Goal: Transaction & Acquisition: Purchase product/service

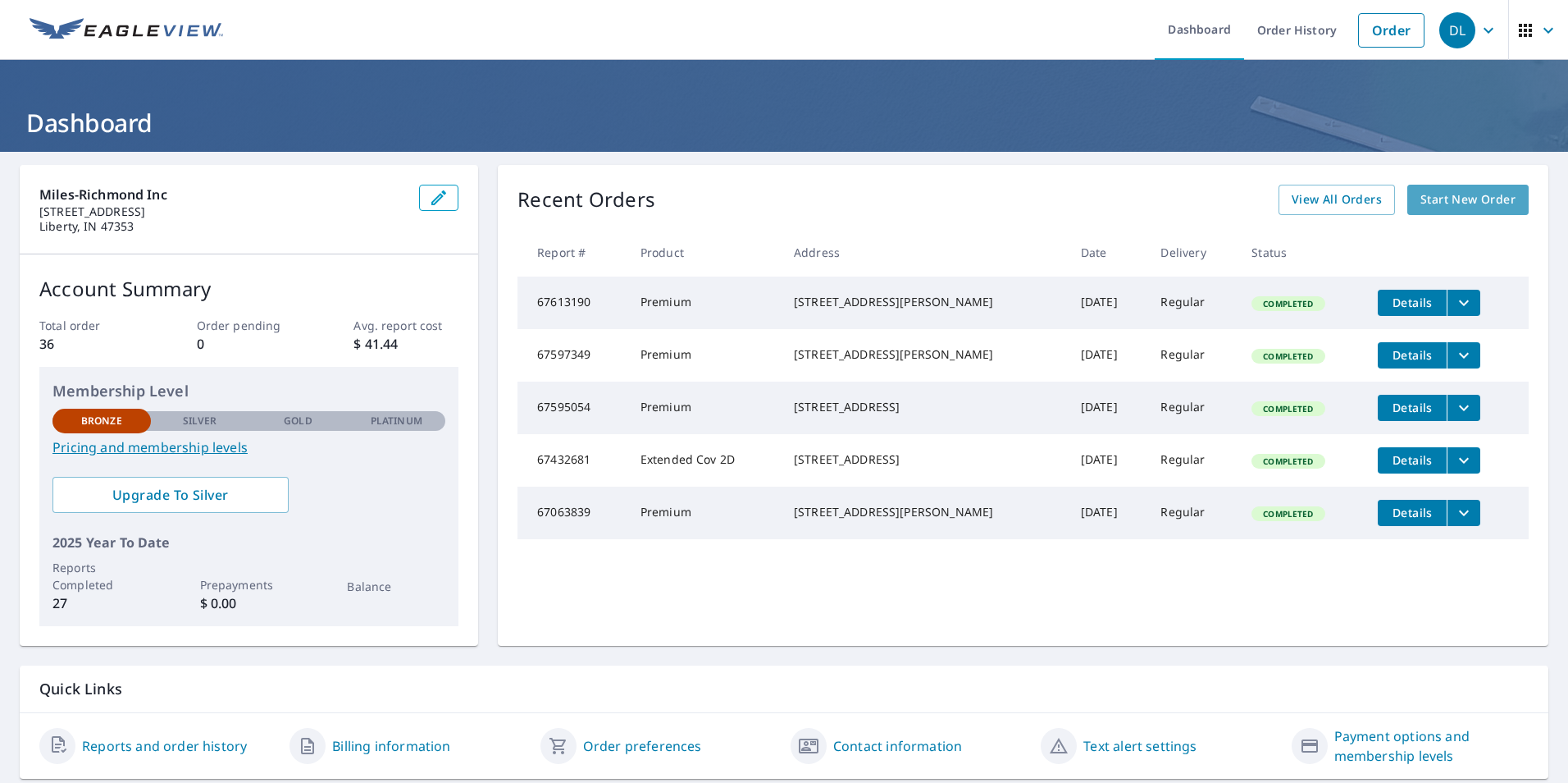
click at [1461, 198] on span "Start New Order" at bounding box center [1468, 199] width 95 height 21
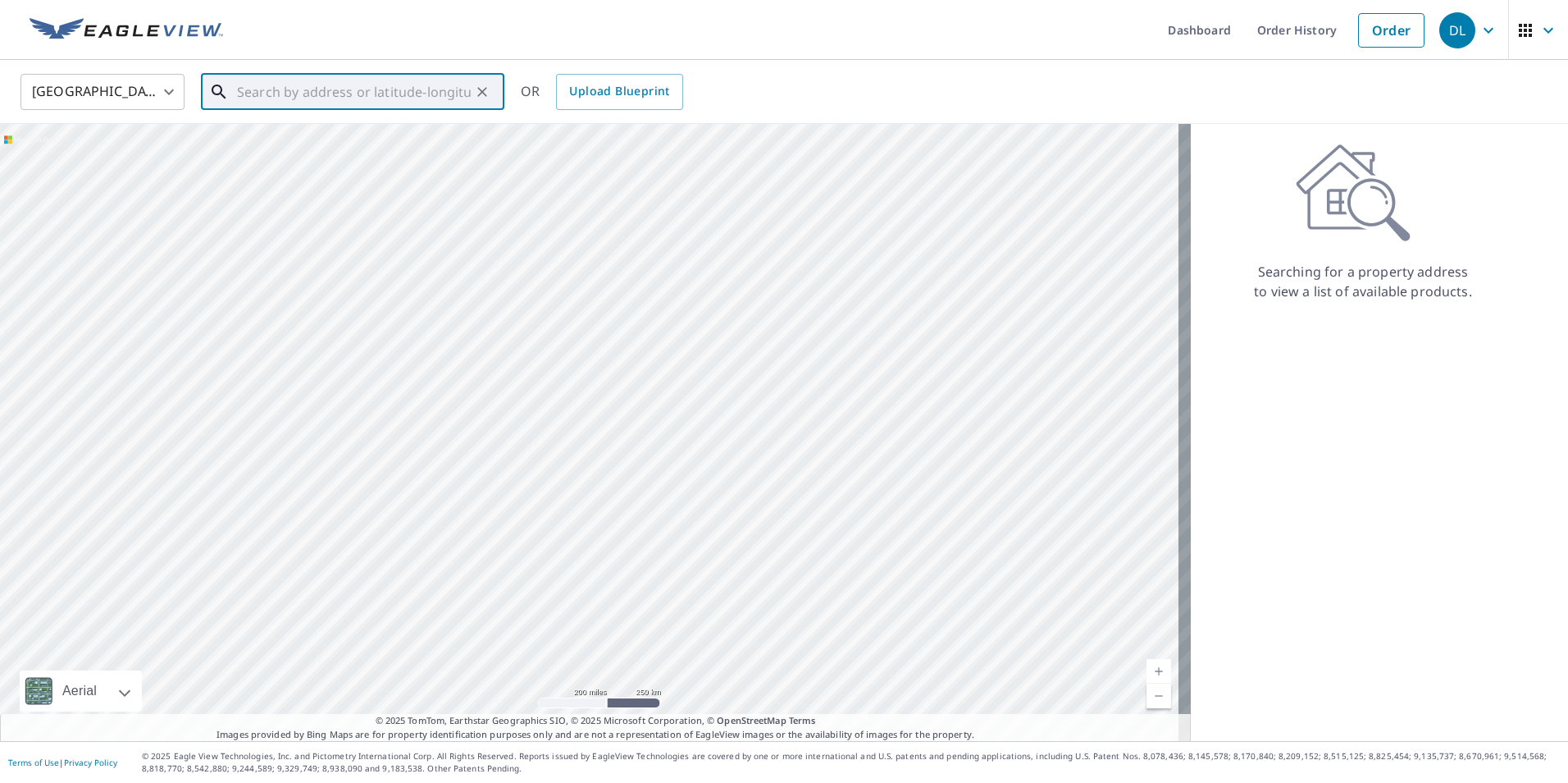
click at [369, 87] on input "text" at bounding box center [354, 91] width 234 height 46
click at [353, 143] on span "[STREET_ADDRESS]" at bounding box center [362, 139] width 258 height 20
type input "[STREET_ADDRESS]"
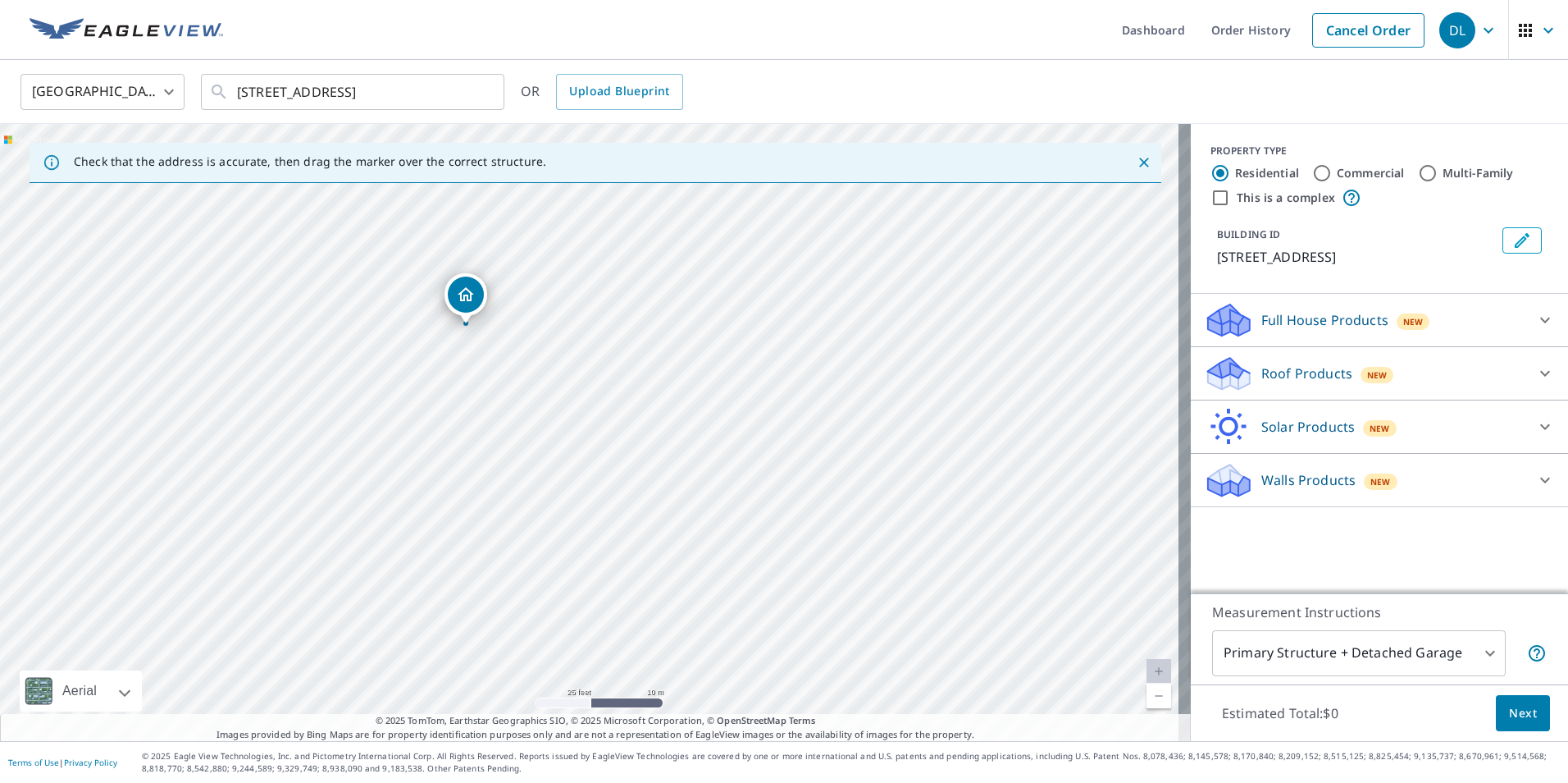
drag, startPoint x: 485, startPoint y: 272, endPoint x: 549, endPoint y: 451, distance: 190.1
click at [549, 451] on div "[STREET_ADDRESS]" at bounding box center [595, 432] width 1191 height 617
drag, startPoint x: 491, startPoint y: 399, endPoint x: 641, endPoint y: 502, distance: 182.0
click at [641, 502] on div "[STREET_ADDRESS]" at bounding box center [595, 432] width 1191 height 617
click at [1536, 383] on icon at bounding box center [1546, 373] width 20 height 20
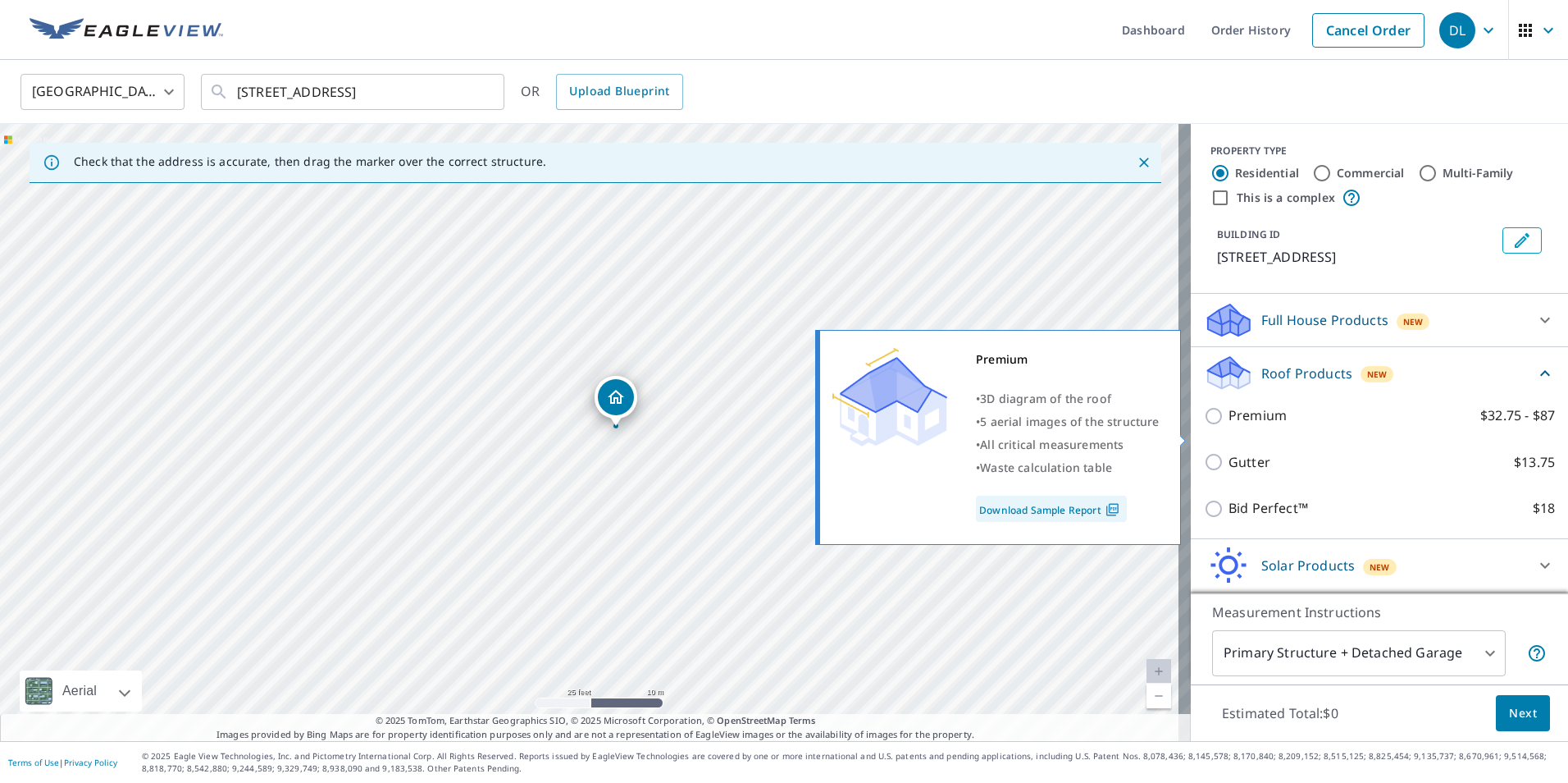
click at [1204, 426] on input "Premium $32.75 - $87" at bounding box center [1216, 416] width 25 height 20
checkbox input "true"
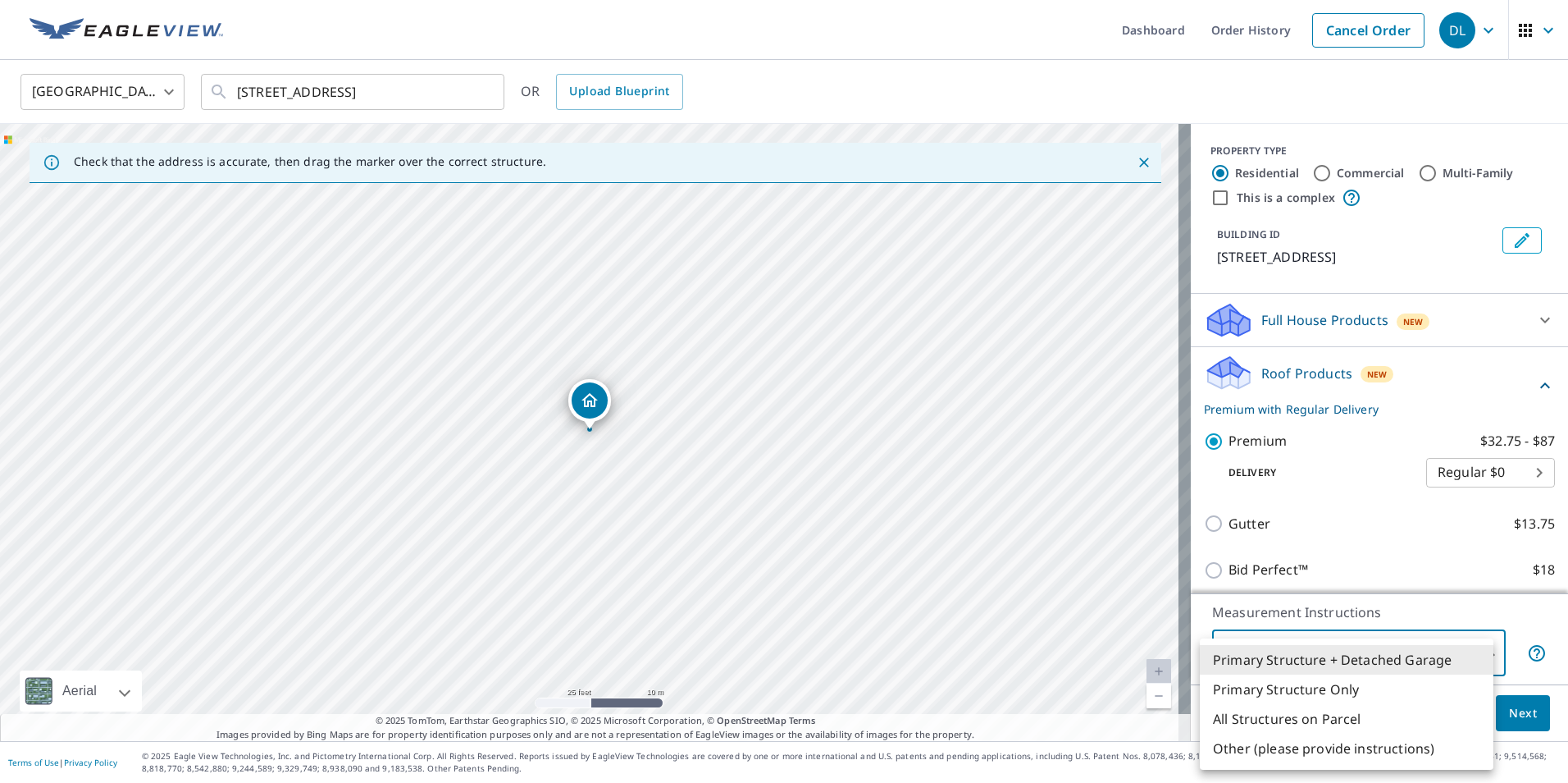
click at [1482, 656] on body "DL DL Dashboard Order History Cancel Order DL [GEOGRAPHIC_DATA] [GEOGRAPHIC_DAT…" at bounding box center [784, 391] width 1568 height 783
click at [1387, 684] on li "Primary Structure Only" at bounding box center [1347, 689] width 294 height 29
type input "2"
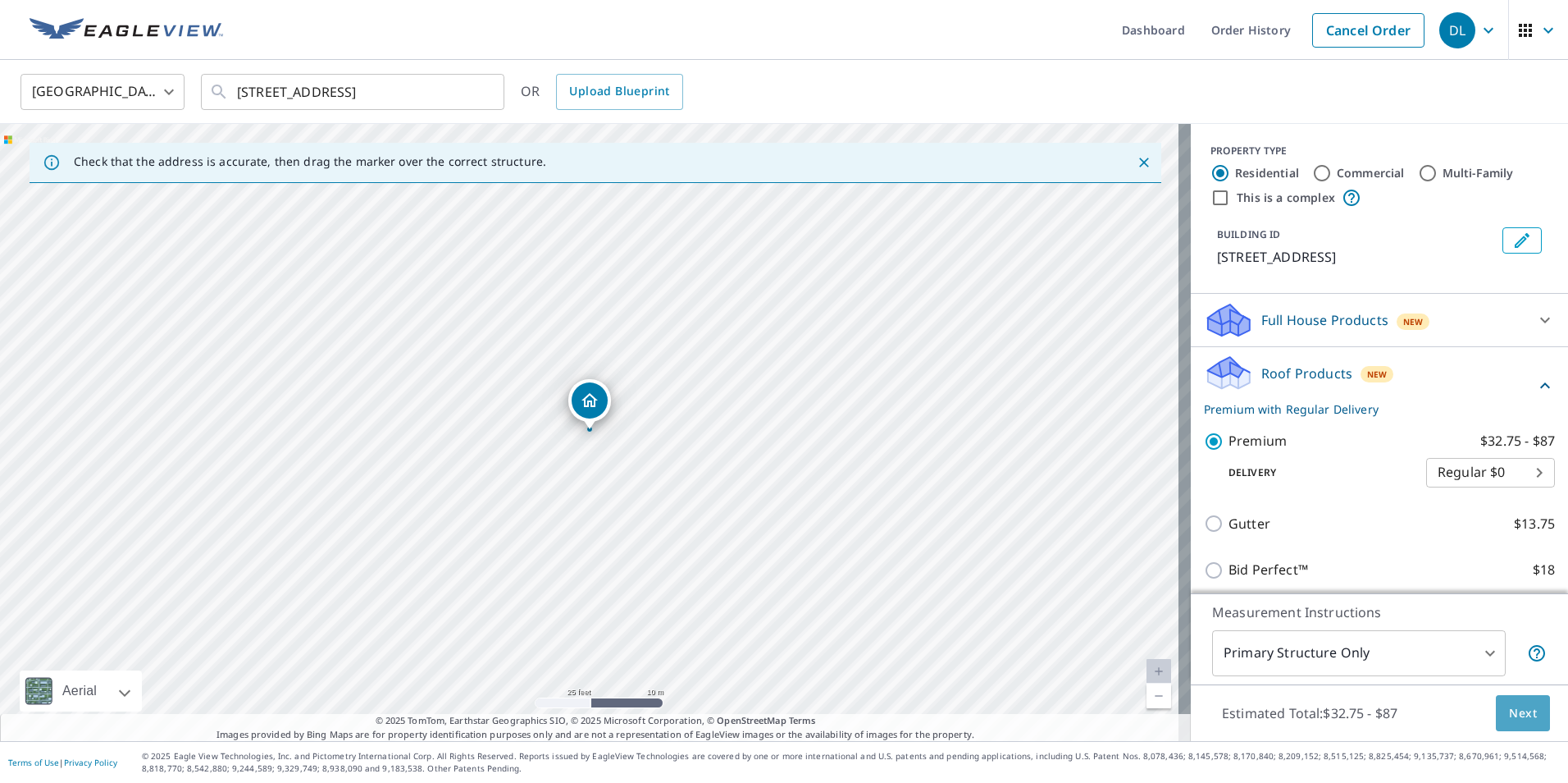
click at [1510, 712] on span "Next" at bounding box center [1522, 713] width 28 height 21
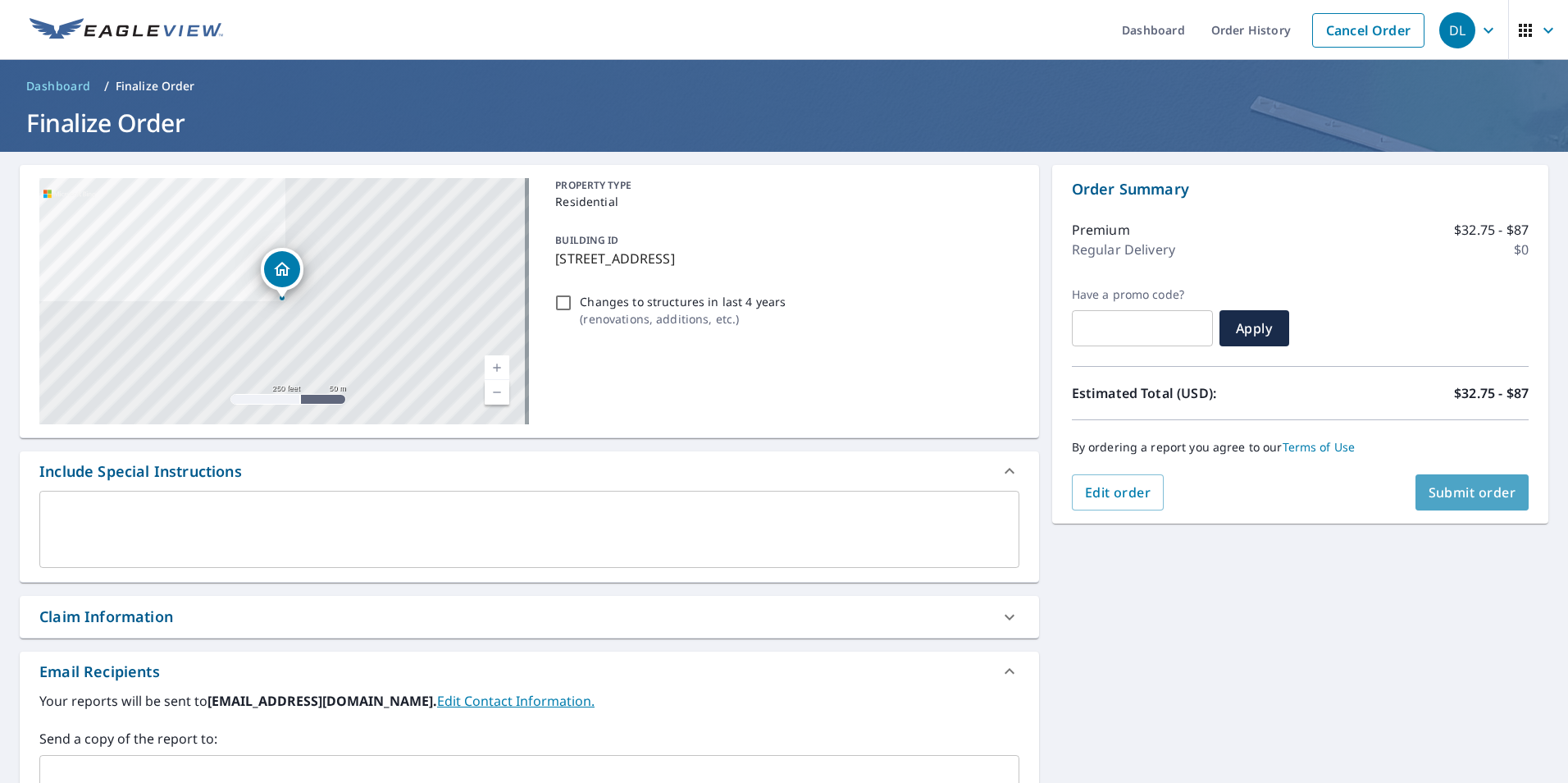
click at [1460, 486] on span "Submit order" at bounding box center [1473, 492] width 87 height 18
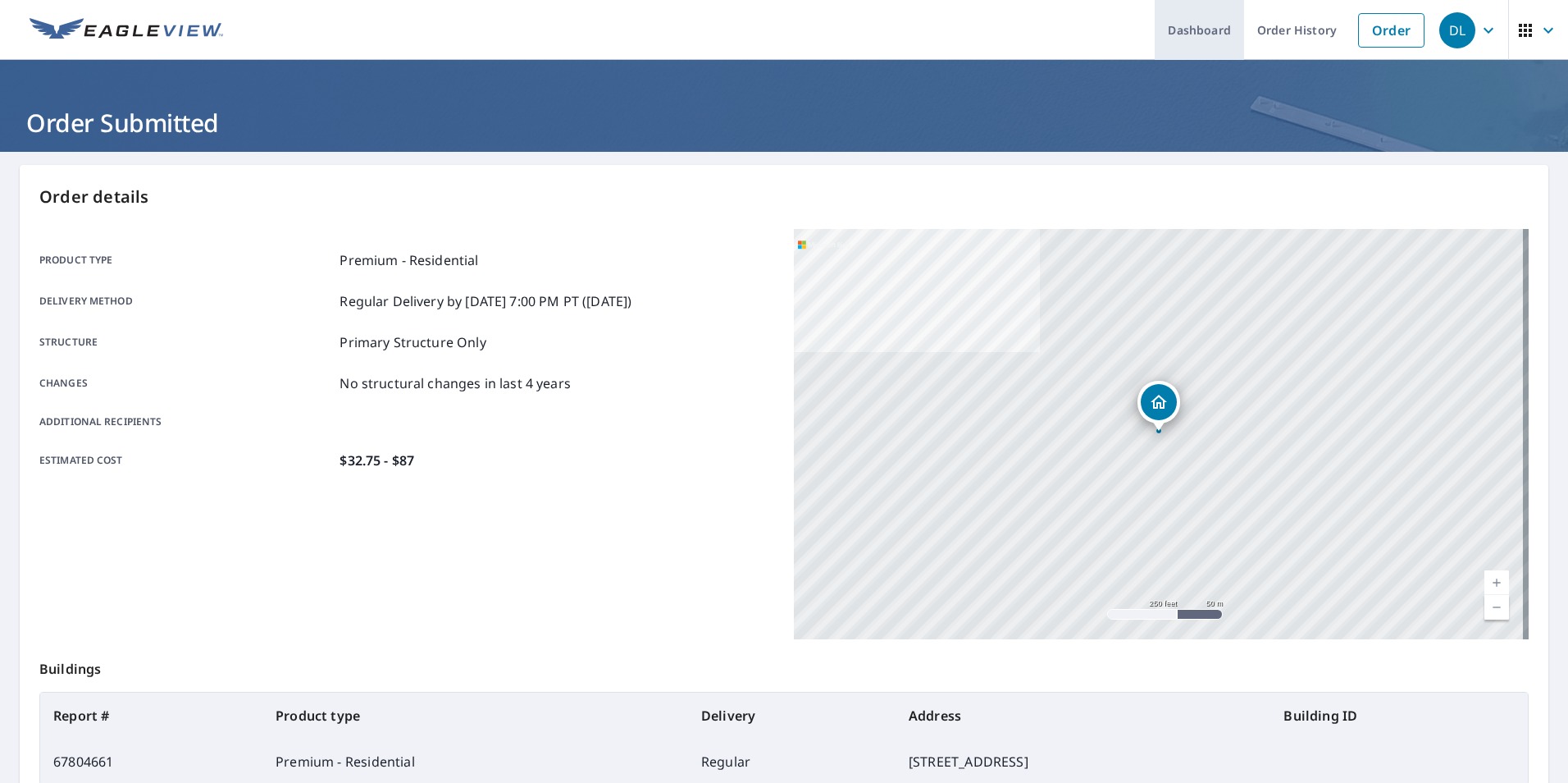
click at [1196, 25] on link "Dashboard" at bounding box center [1199, 29] width 89 height 60
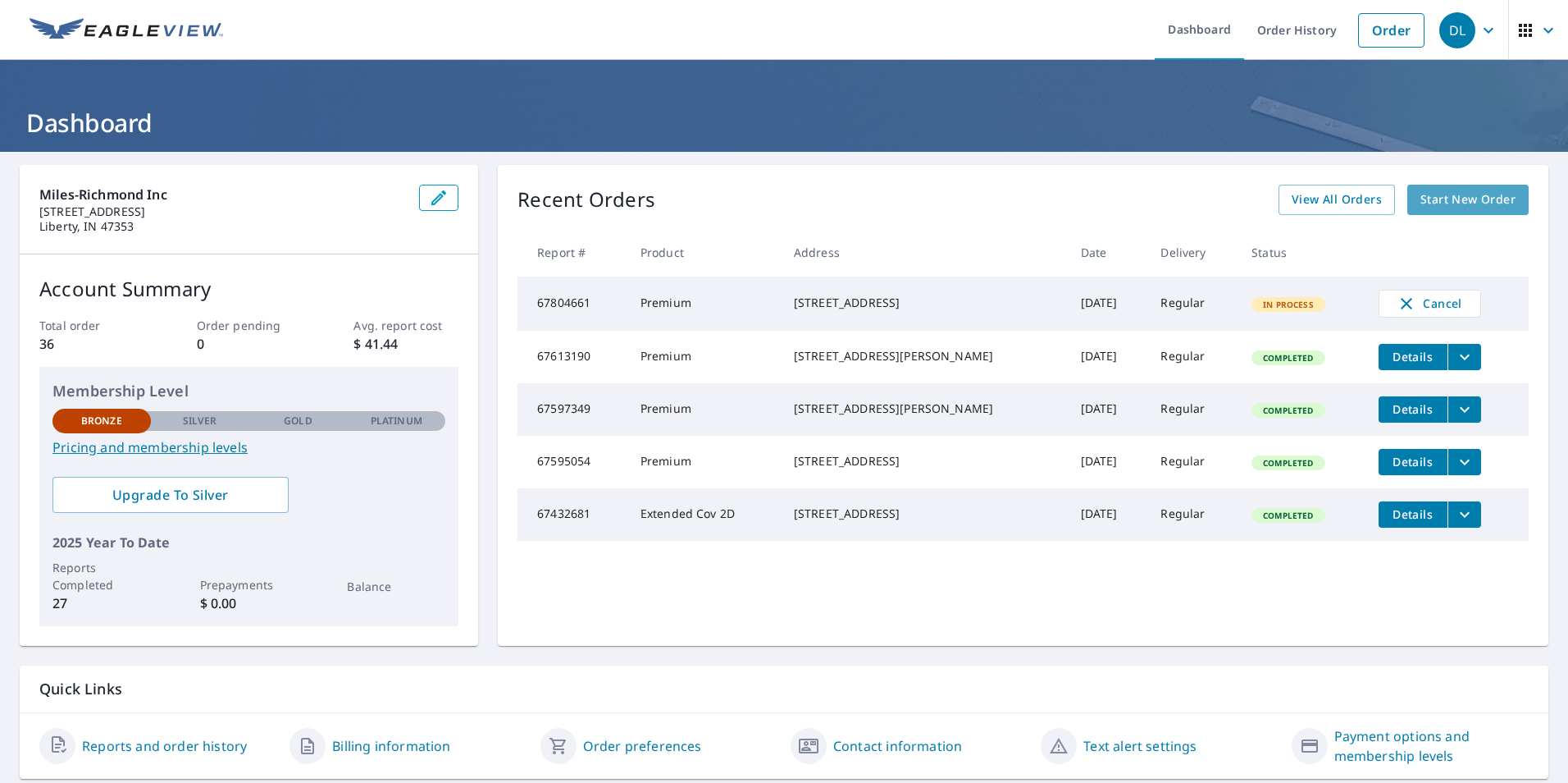
click at [1466, 194] on span "Start New Order" at bounding box center [1468, 199] width 95 height 21
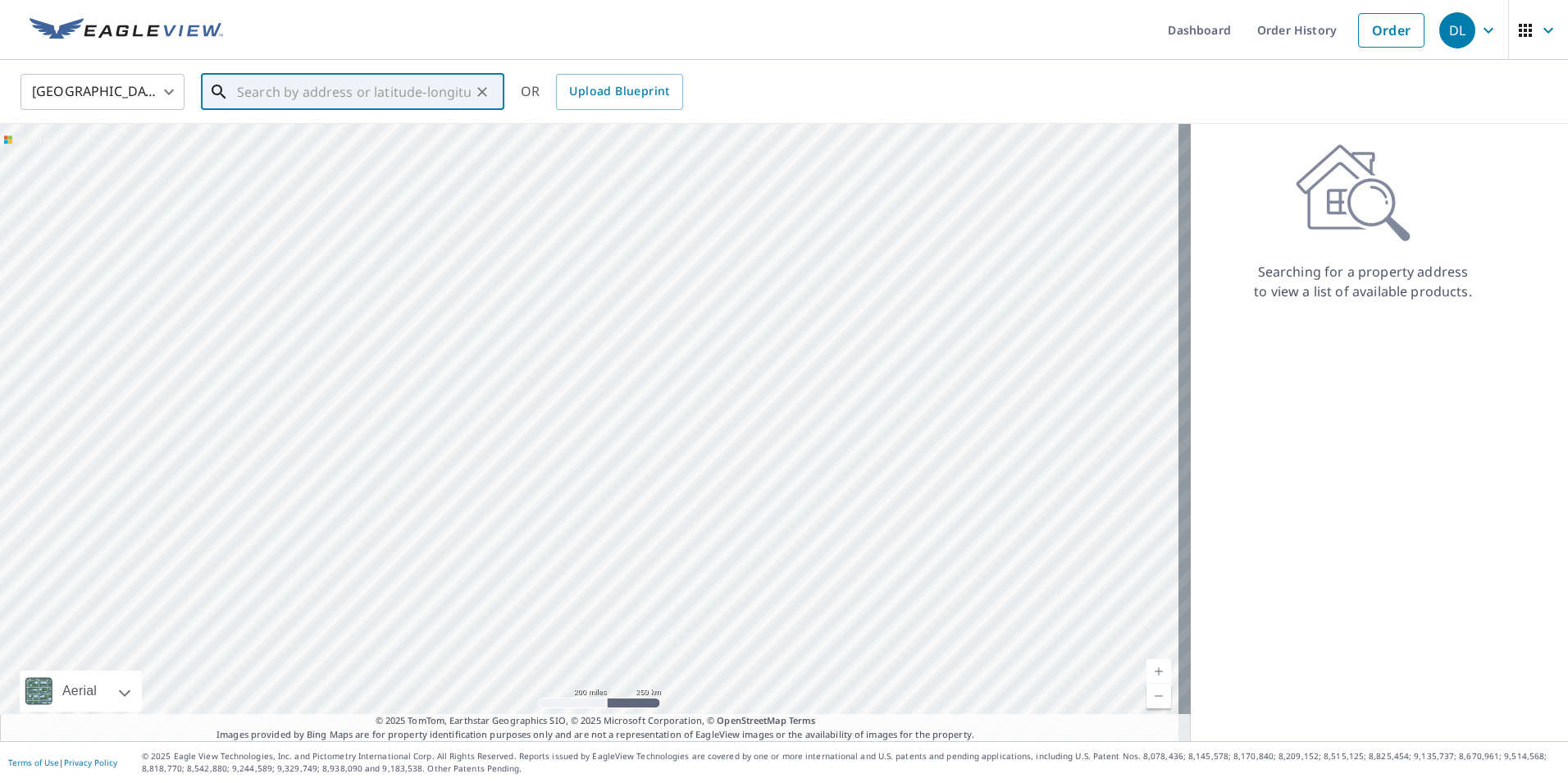
click at [283, 93] on input "text" at bounding box center [354, 91] width 234 height 46
click at [311, 141] on span "[STREET_ADDRESS]" at bounding box center [362, 139] width 258 height 20
type input "[STREET_ADDRESS]"
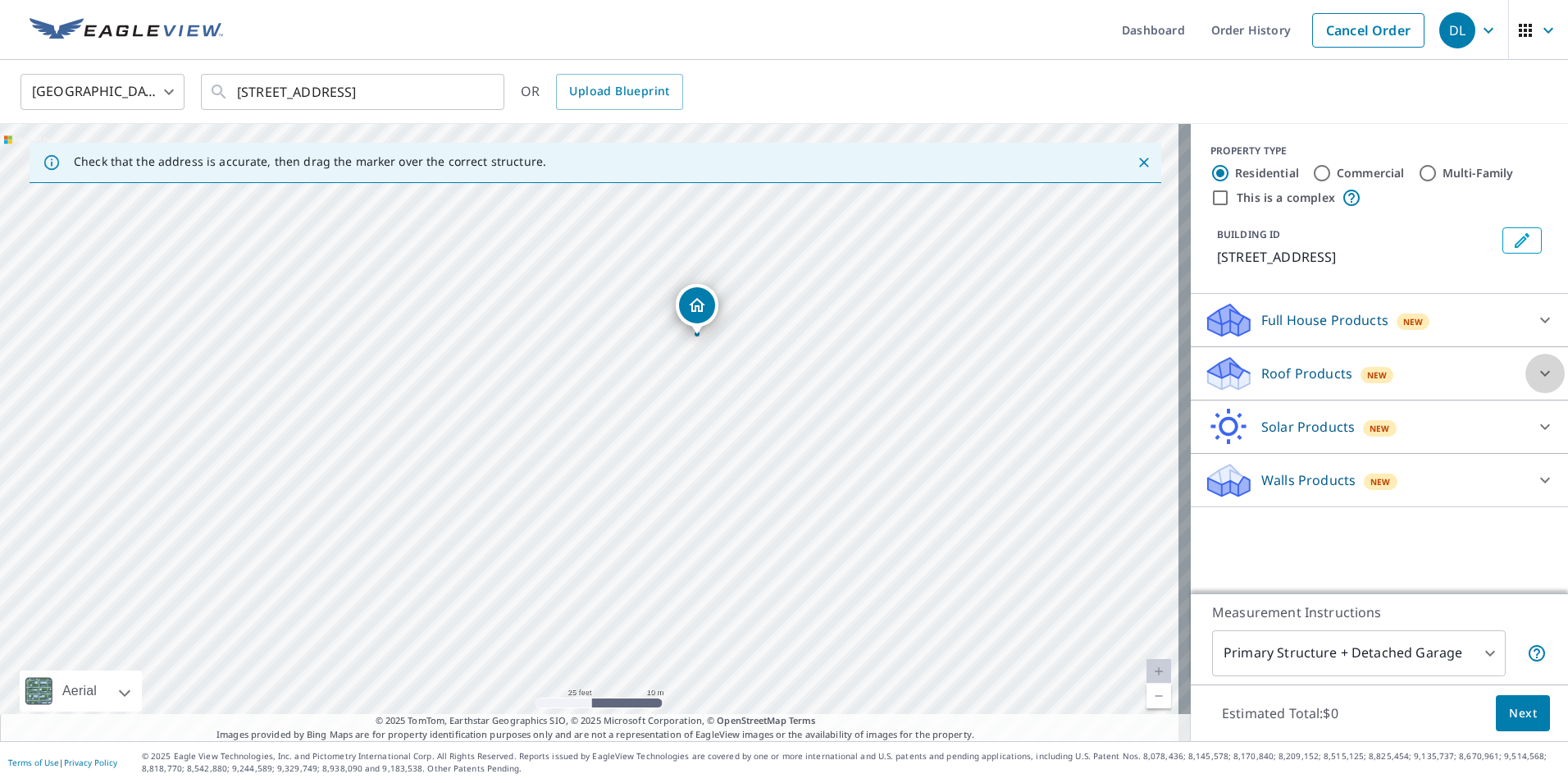
click at [1536, 383] on icon at bounding box center [1546, 373] width 20 height 20
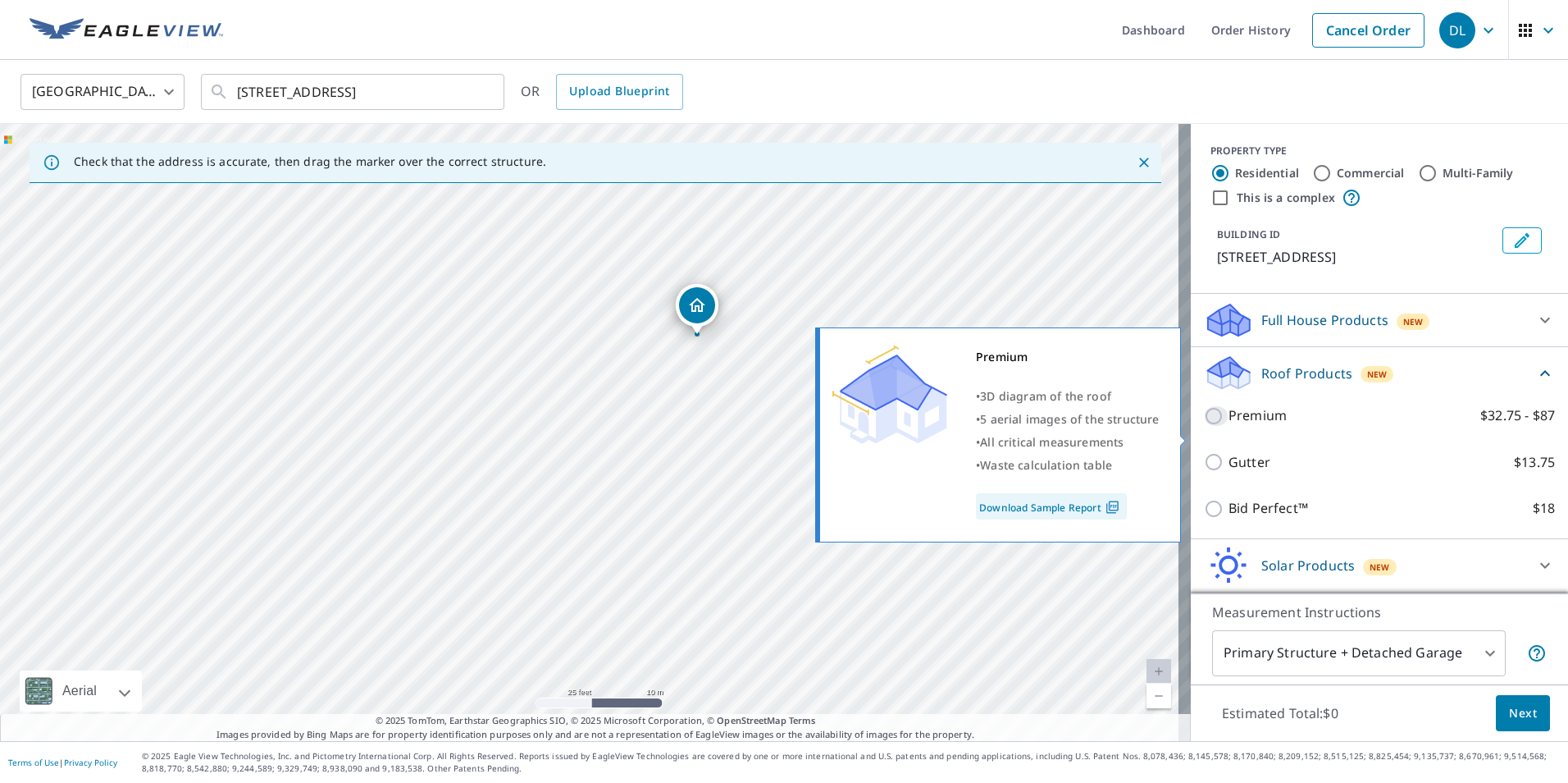
click at [1204, 426] on input "Premium $32.75 - $87" at bounding box center [1216, 416] width 25 height 20
checkbox input "true"
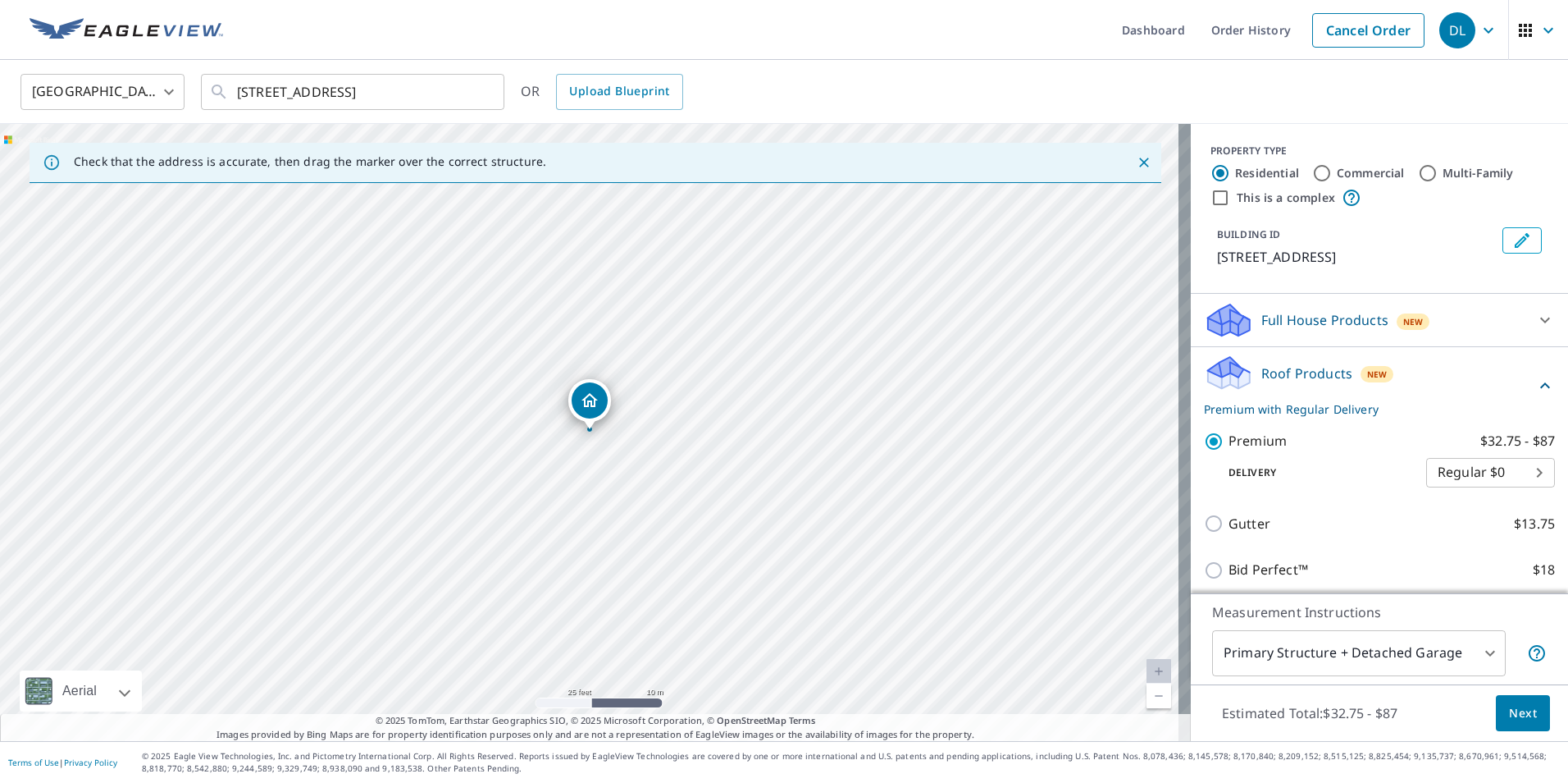
scroll to position [134, 0]
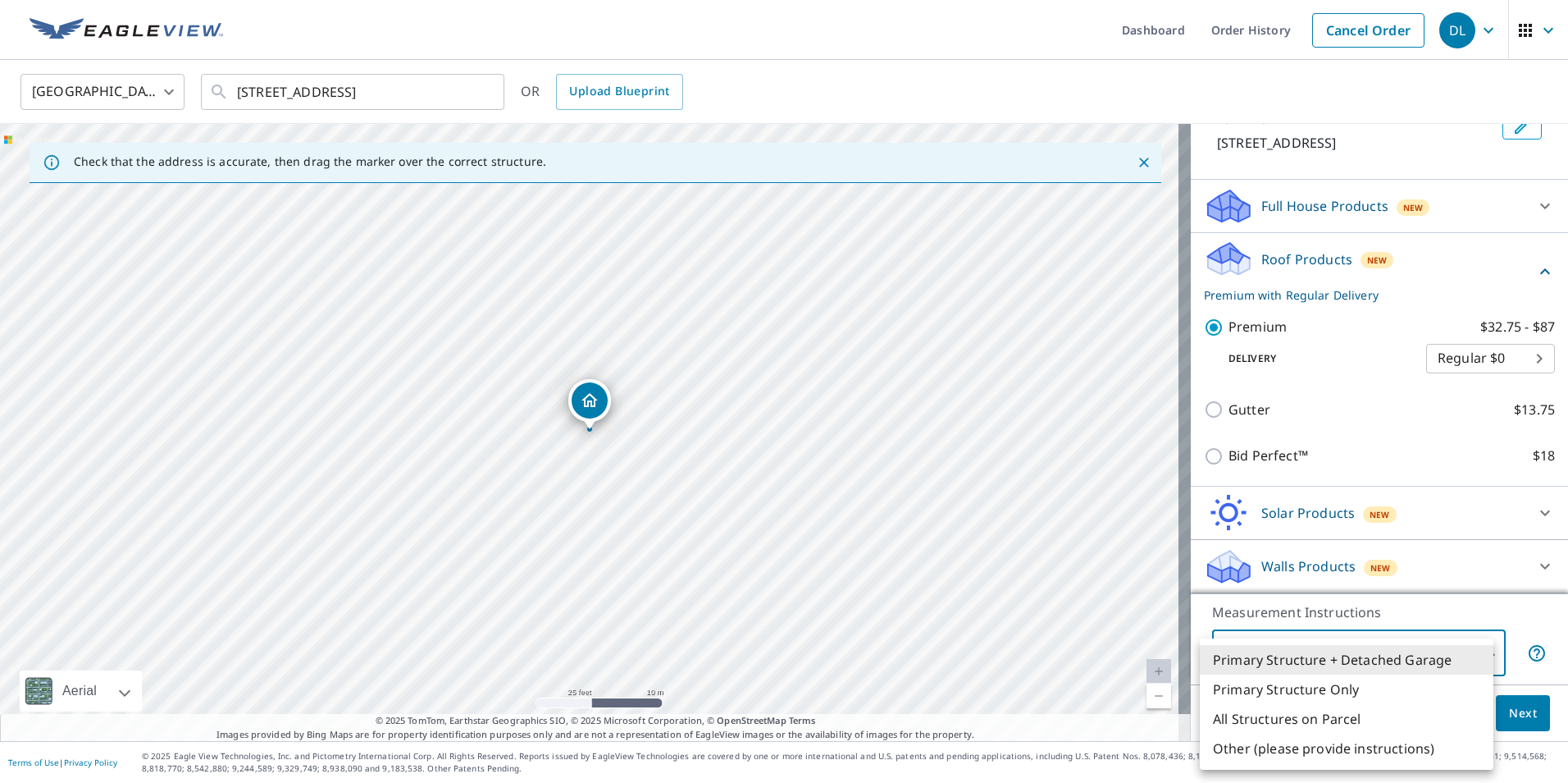
click at [1478, 654] on body "DL DL Dashboard Order History Cancel Order DL [GEOGRAPHIC_DATA] US ​ [STREET_AD…" at bounding box center [784, 391] width 1568 height 783
click at [1439, 689] on li "Primary Structure Only" at bounding box center [1347, 689] width 294 height 29
type input "2"
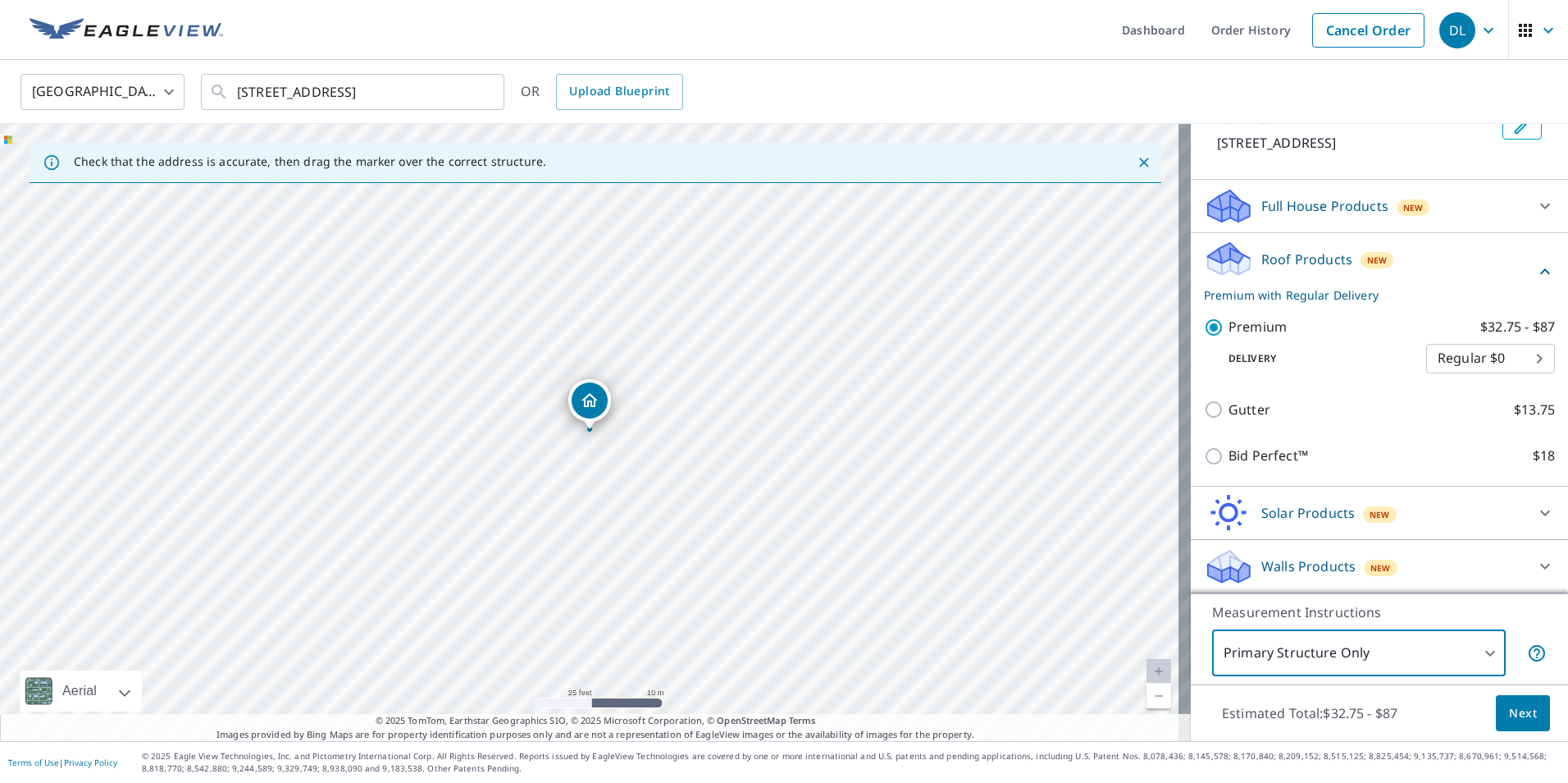
click at [1513, 715] on span "Next" at bounding box center [1522, 713] width 28 height 21
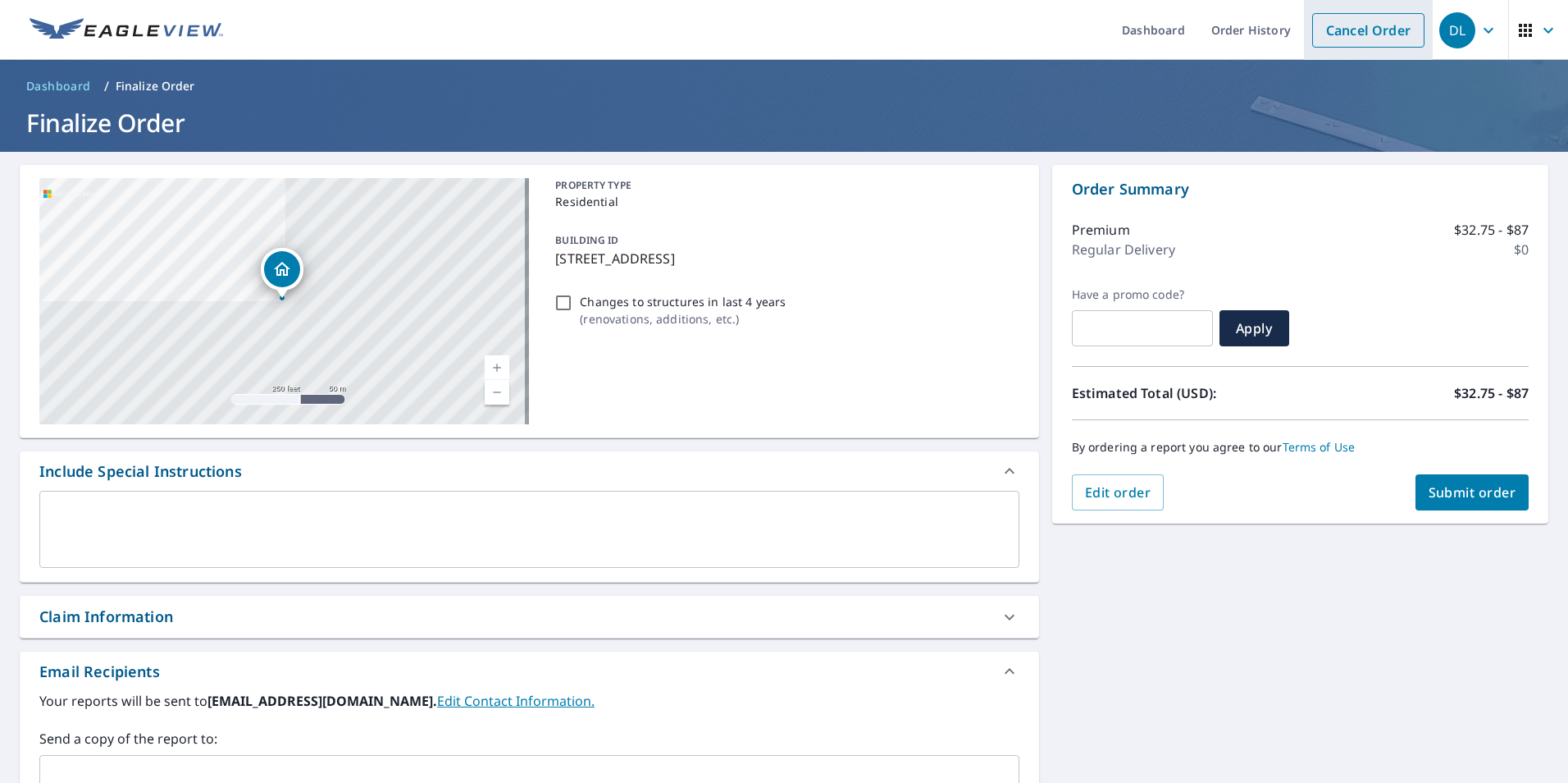
click at [1356, 37] on link "Cancel Order" at bounding box center [1369, 30] width 112 height 35
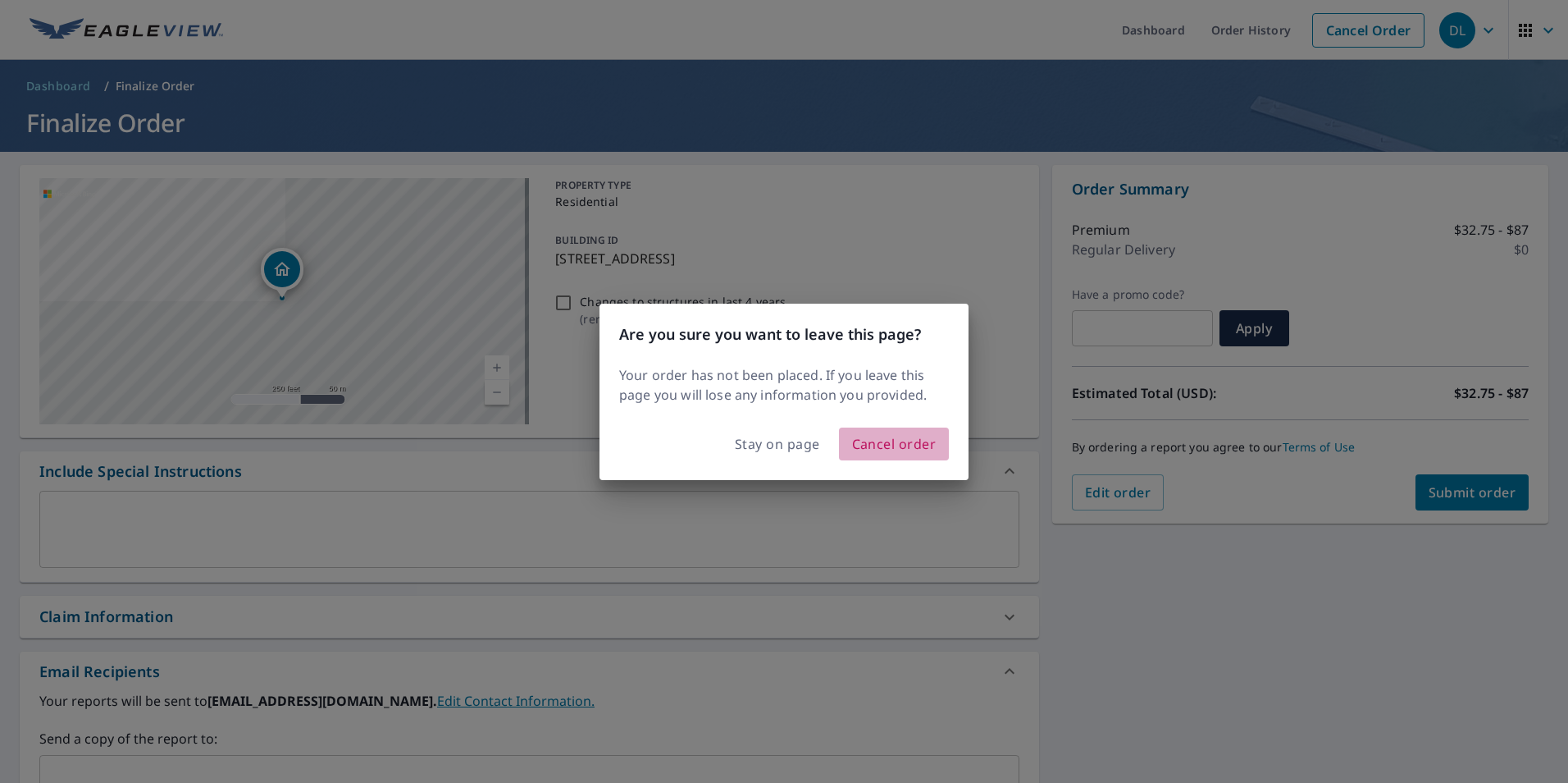
click at [872, 439] on span "Cancel order" at bounding box center [894, 444] width 85 height 23
